Goal: Task Accomplishment & Management: Manage account settings

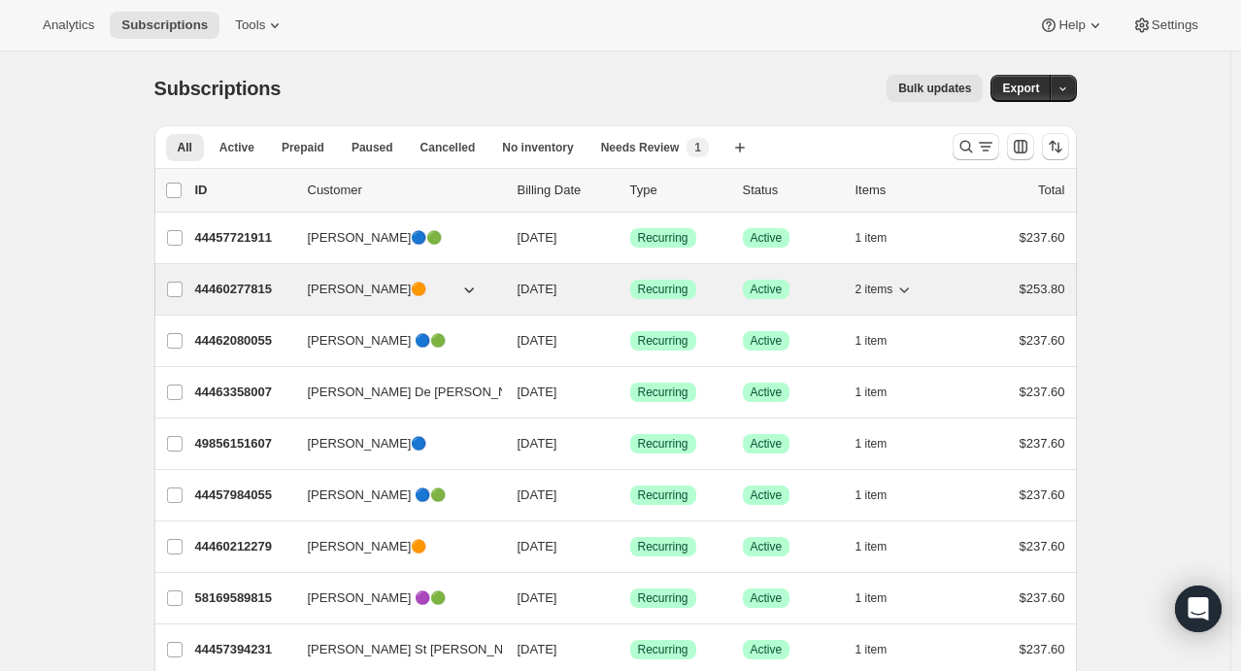
click at [909, 286] on icon "button" at bounding box center [904, 289] width 19 height 19
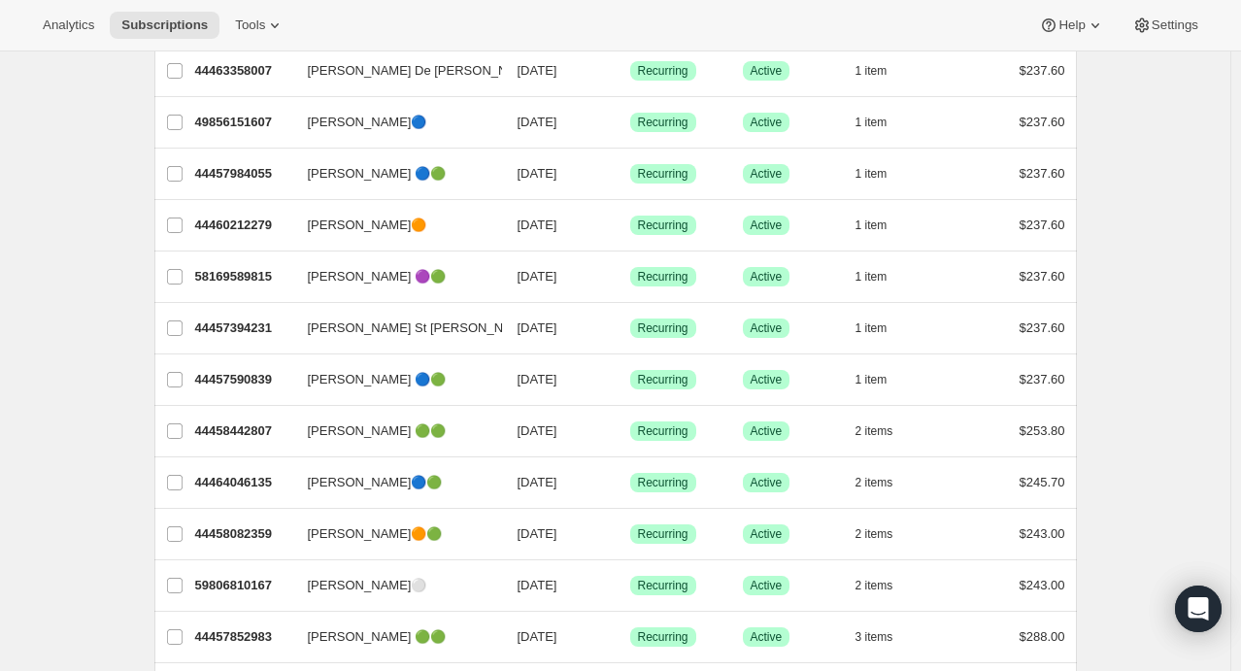
scroll to position [324, 0]
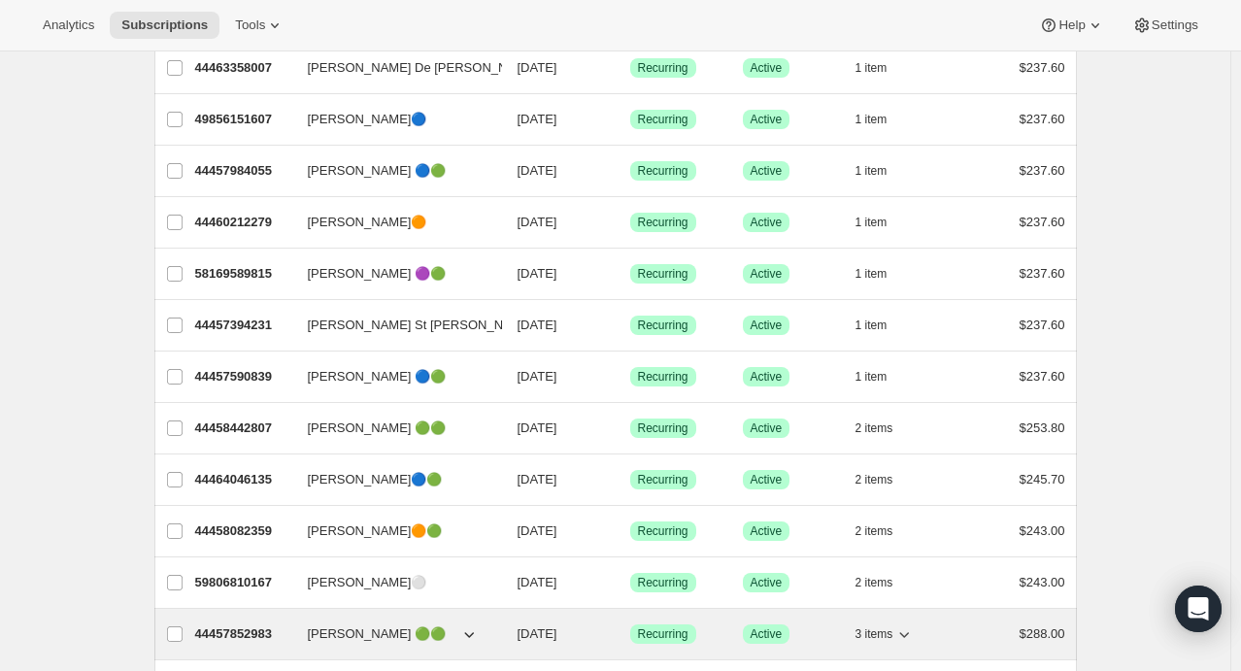
click at [903, 636] on icon "button" at bounding box center [904, 634] width 19 height 19
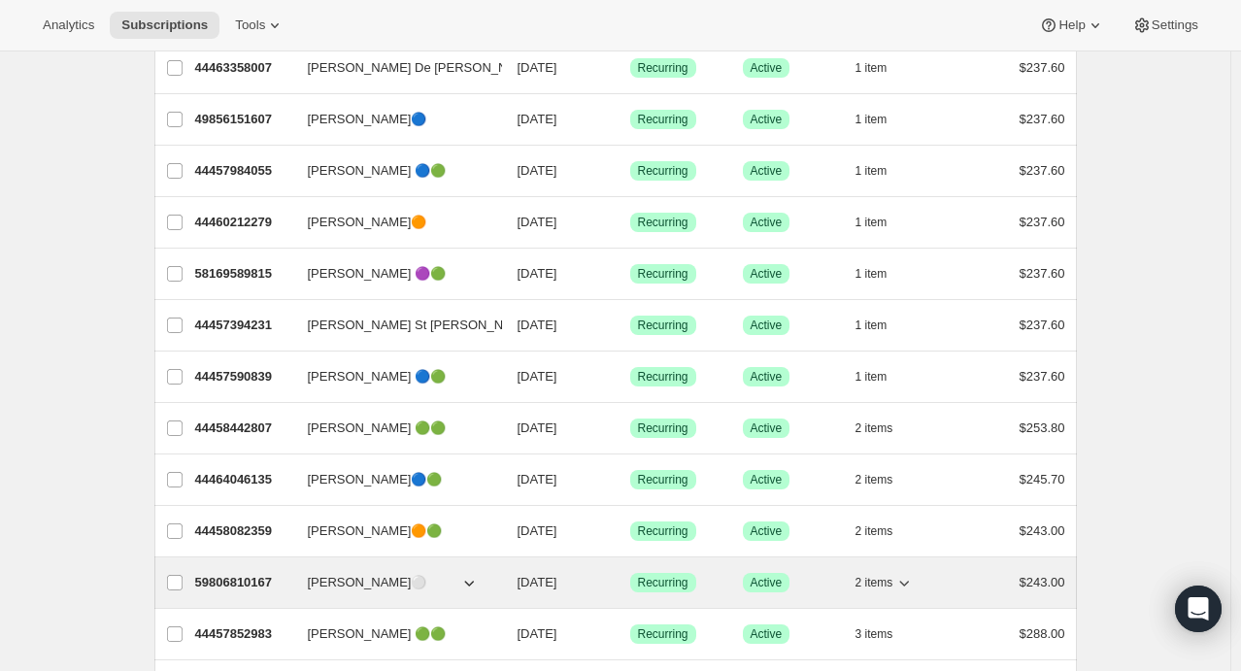
click at [913, 575] on icon "button" at bounding box center [904, 582] width 19 height 19
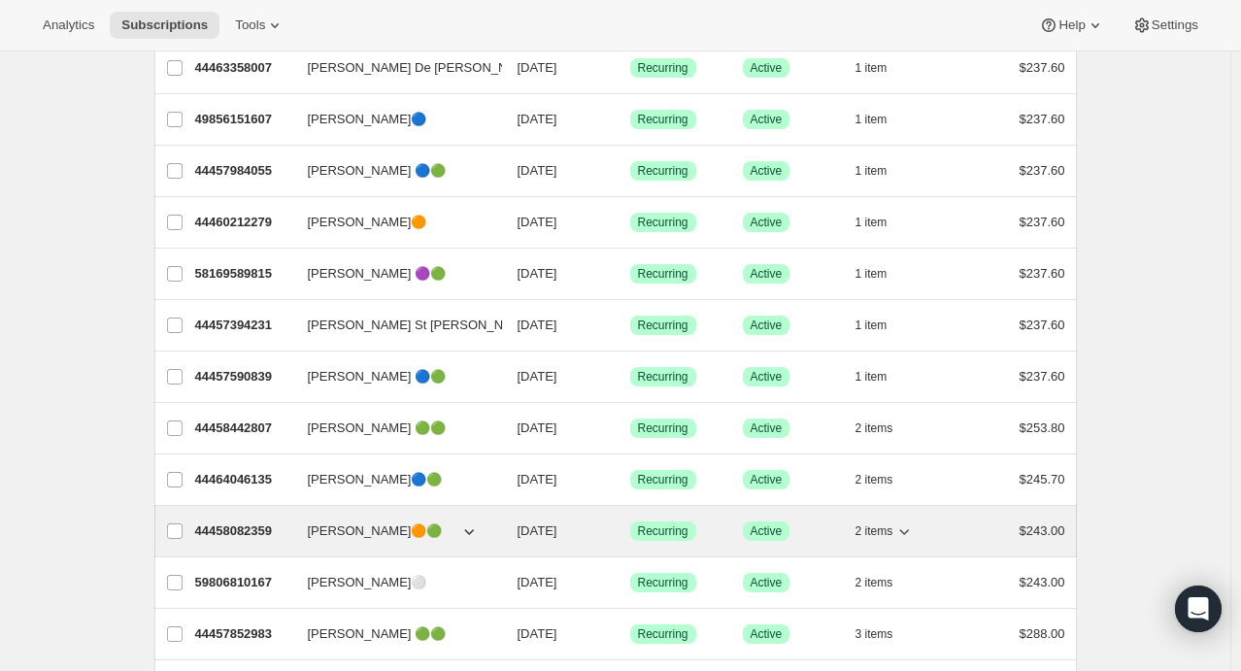
click at [910, 529] on icon "button" at bounding box center [905, 532] width 10 height 6
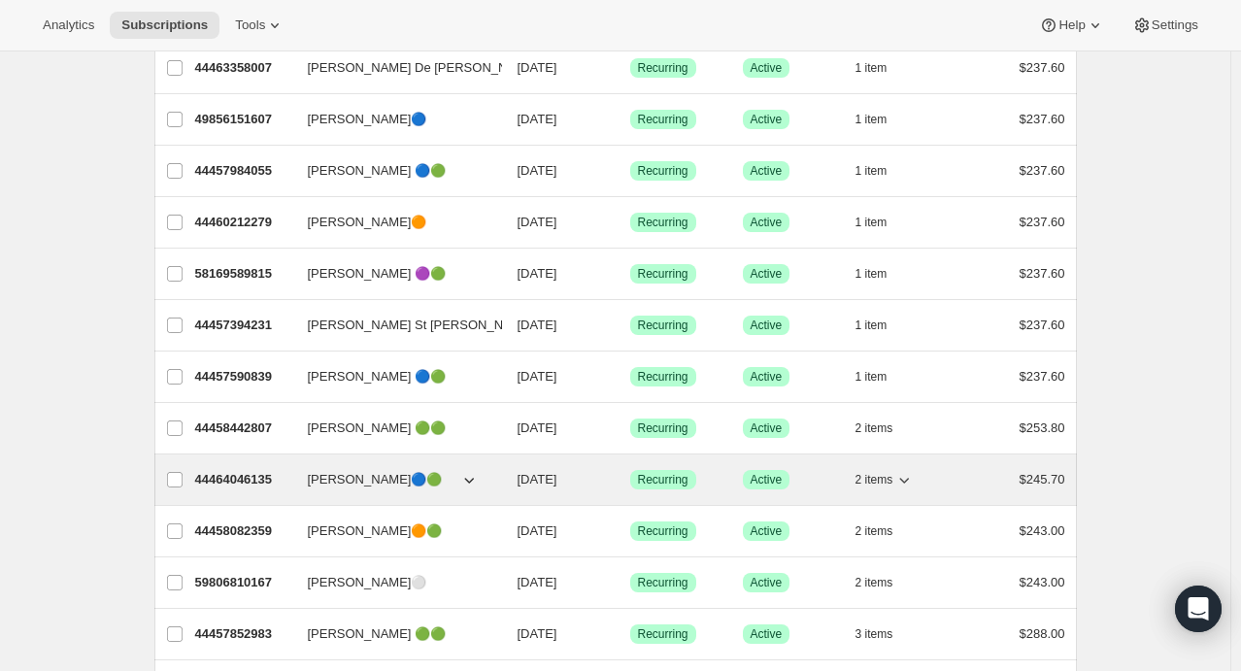
click at [913, 476] on icon "button" at bounding box center [904, 479] width 19 height 19
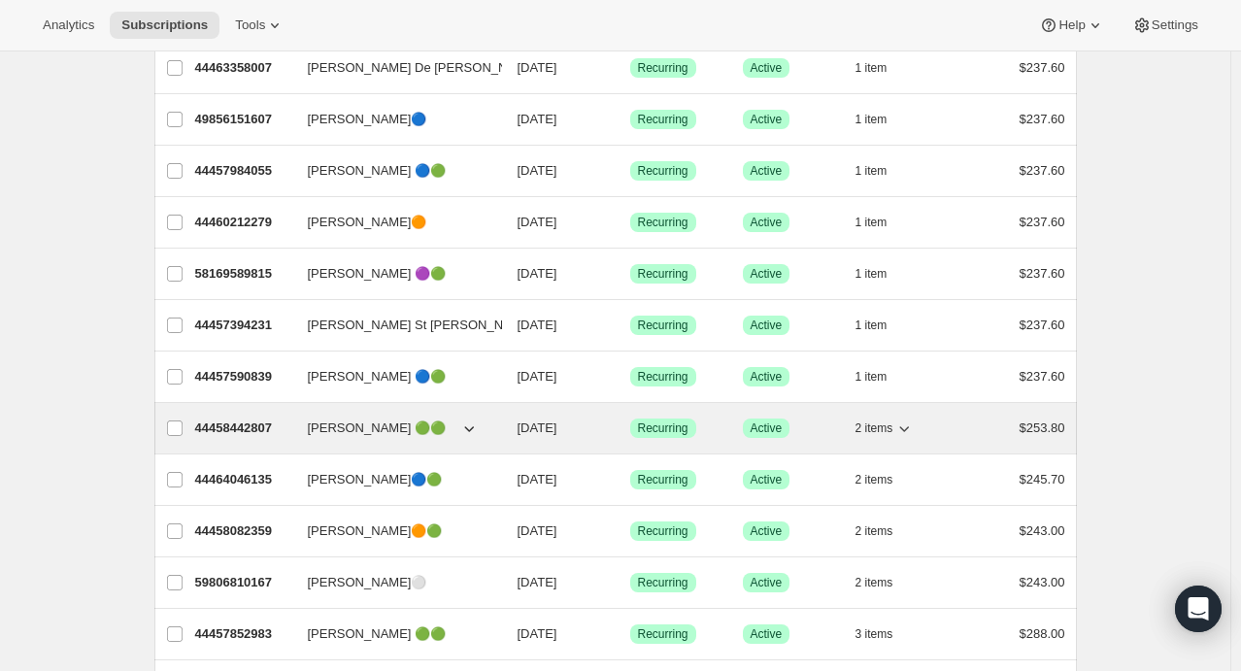
click at [907, 426] on icon "button" at bounding box center [905, 429] width 10 height 6
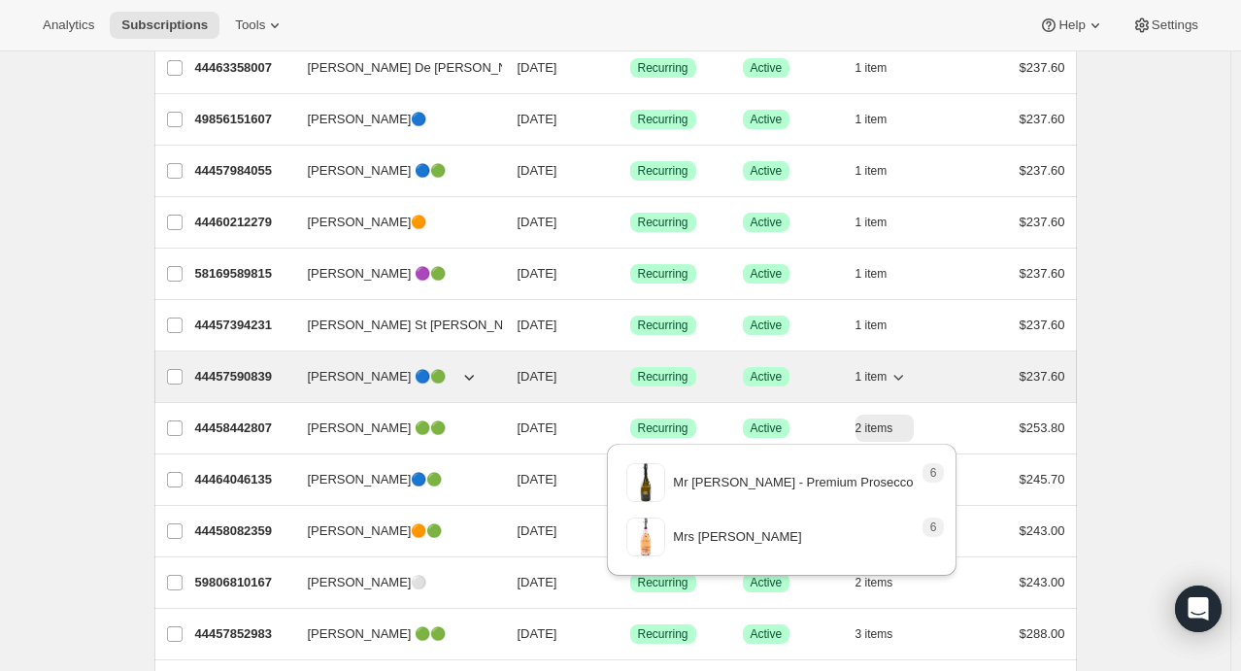
click at [904, 375] on icon "button" at bounding box center [900, 378] width 10 height 6
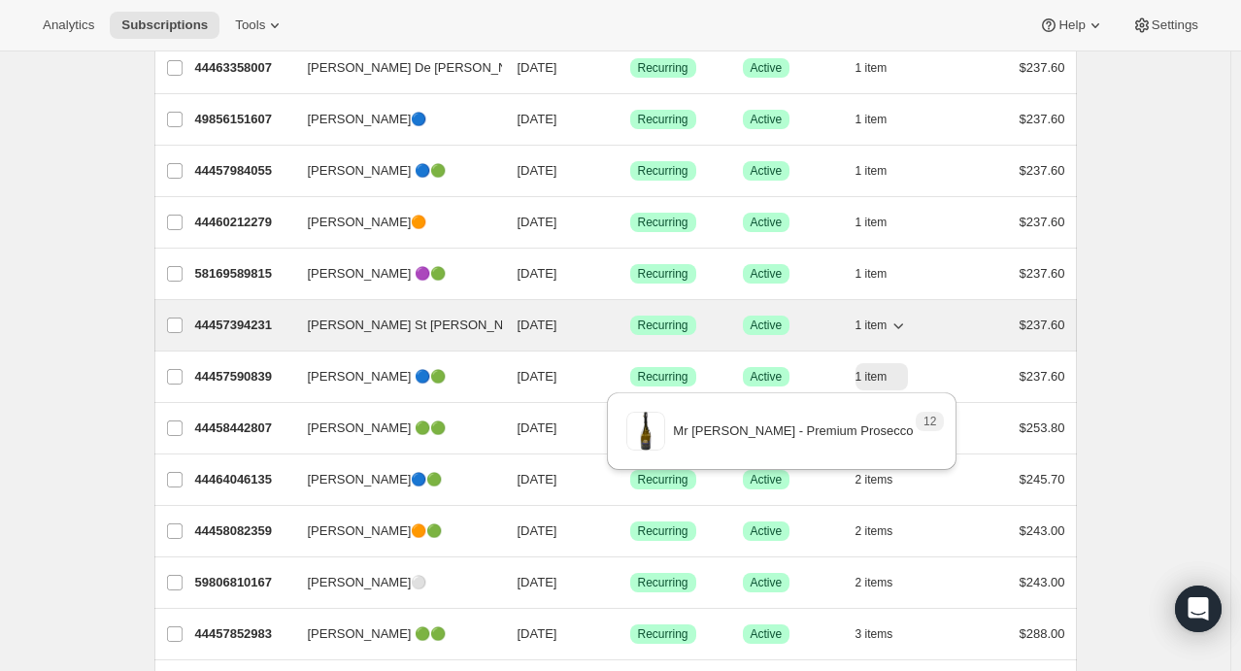
click at [905, 319] on icon "button" at bounding box center [898, 325] width 19 height 19
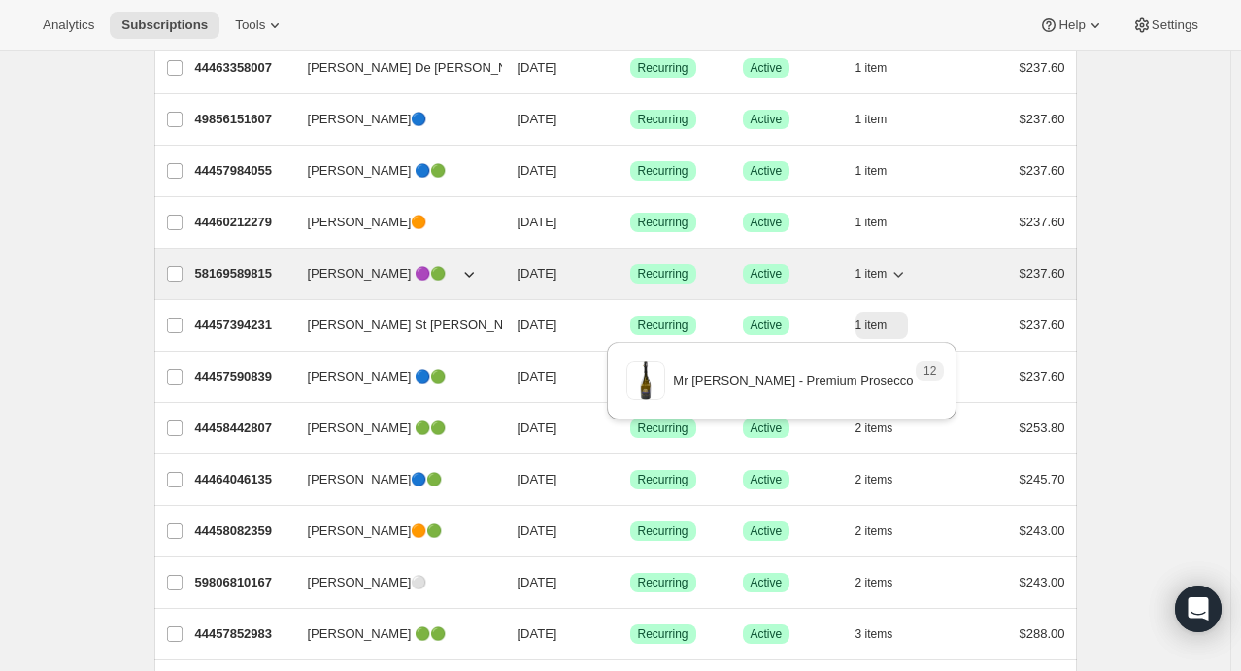
click at [904, 268] on icon "button" at bounding box center [898, 273] width 19 height 19
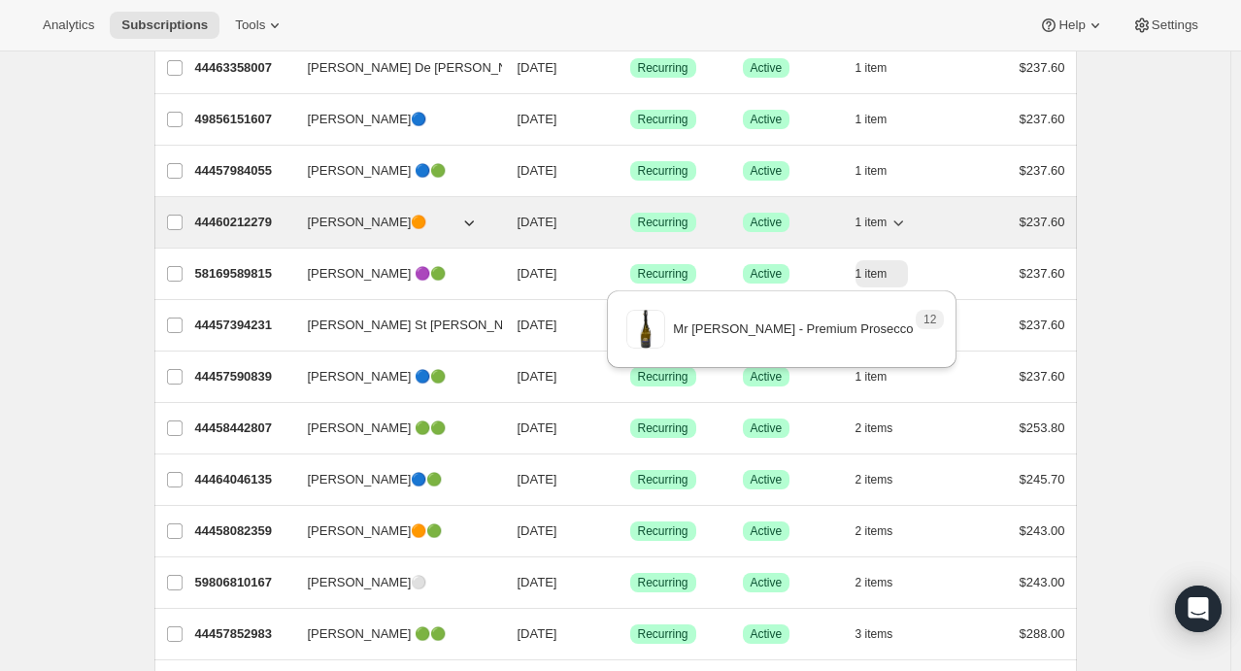
click at [904, 221] on icon "button" at bounding box center [900, 223] width 10 height 6
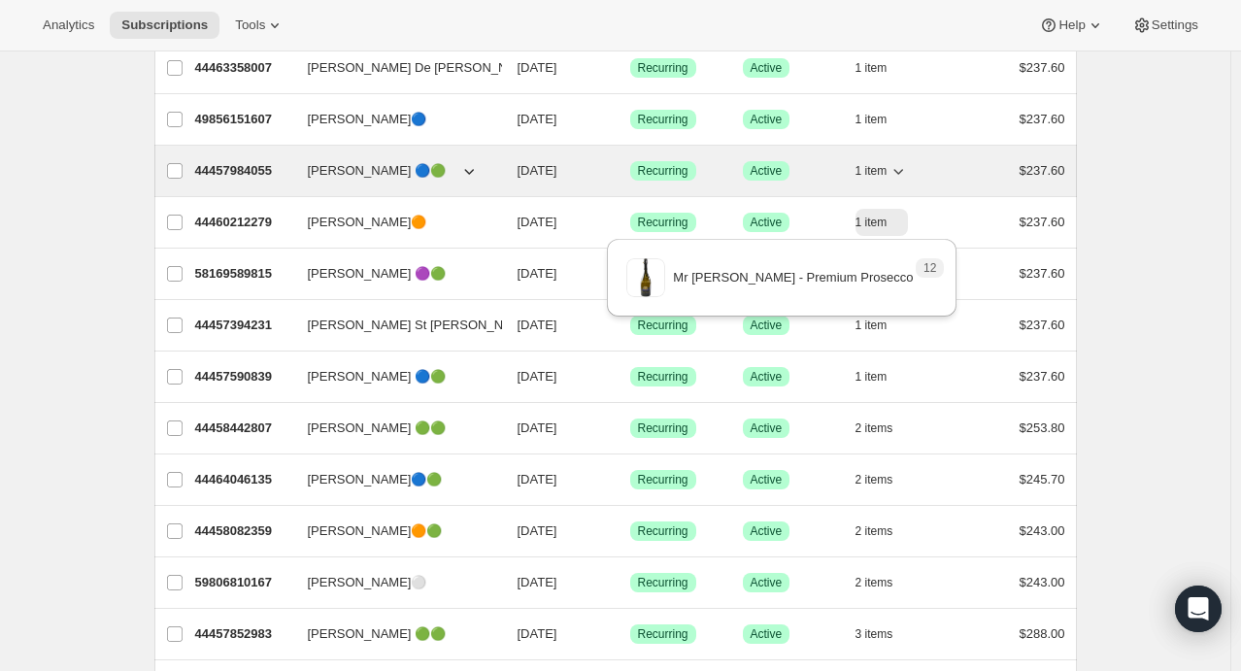
click at [902, 163] on icon "button" at bounding box center [898, 170] width 19 height 19
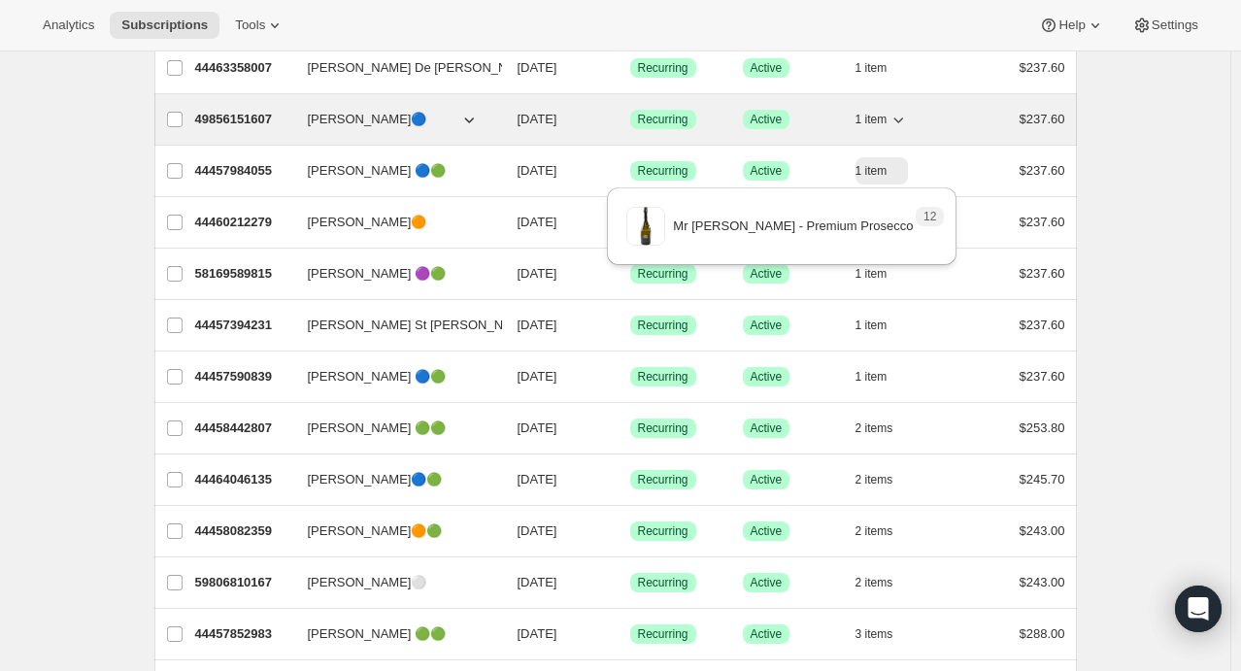
click at [905, 118] on icon "button" at bounding box center [898, 119] width 19 height 19
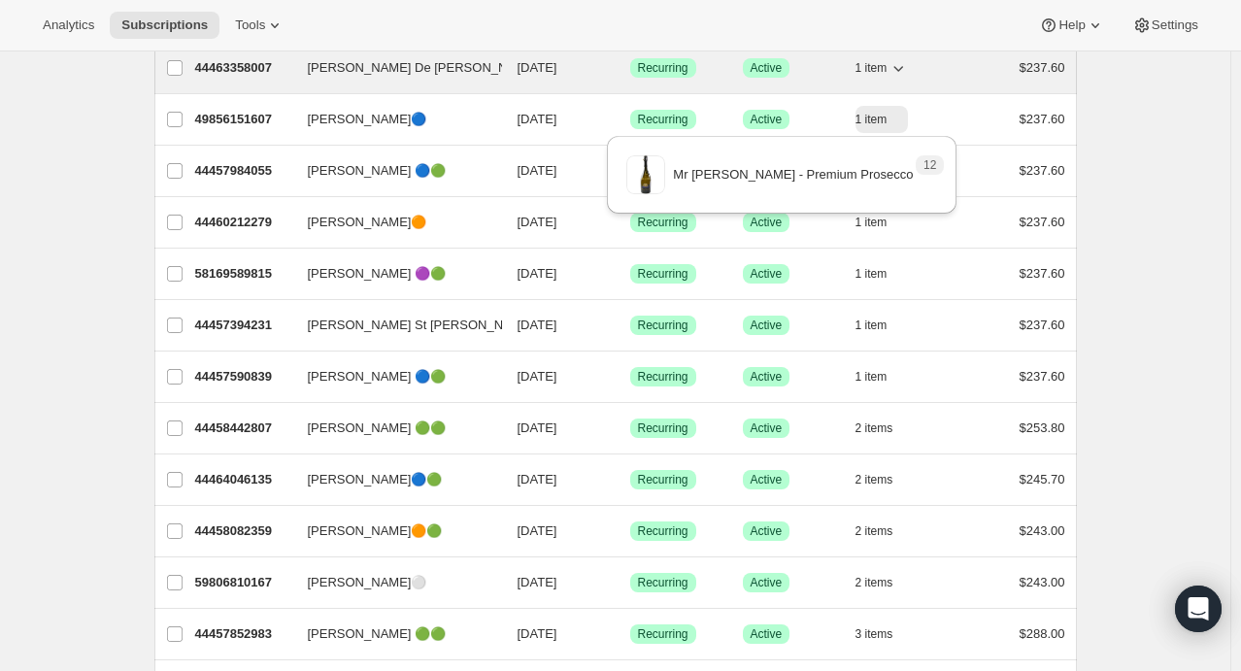
click at [908, 71] on icon "button" at bounding box center [898, 67] width 19 height 19
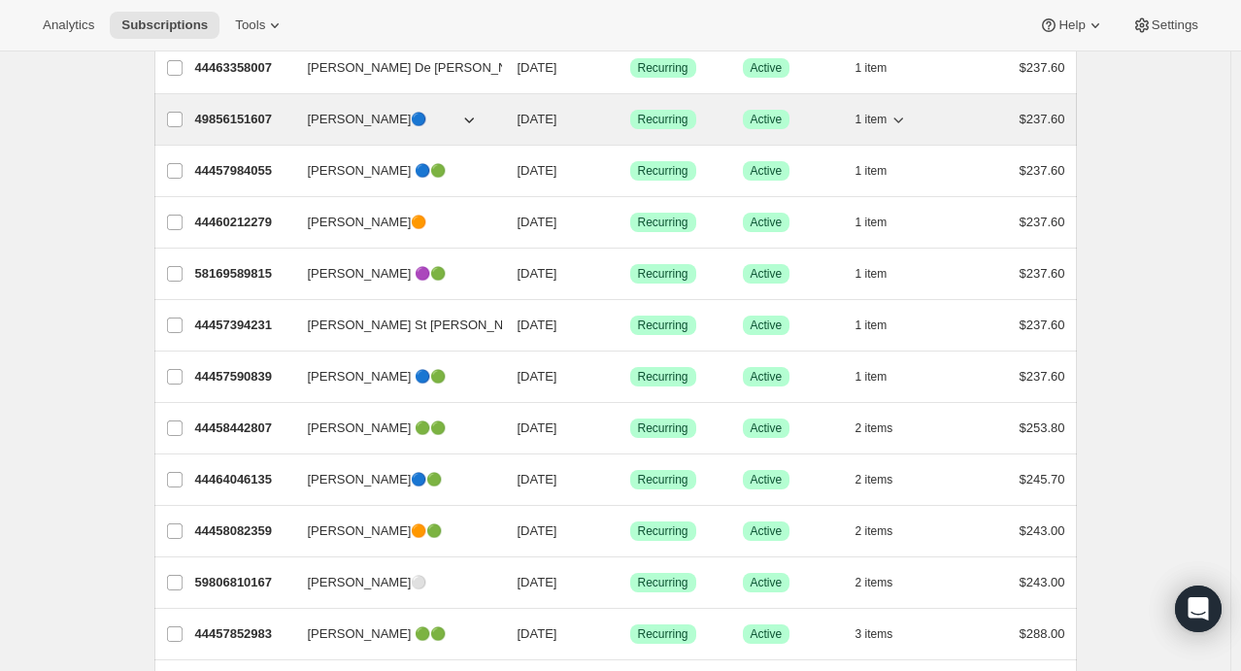
click at [849, 106] on div "49856151607 [PERSON_NAME]🔵 [DATE] Success Recurring Success Active 1 item $237.…" at bounding box center [630, 119] width 870 height 27
